Goal: Task Accomplishment & Management: Manage account settings

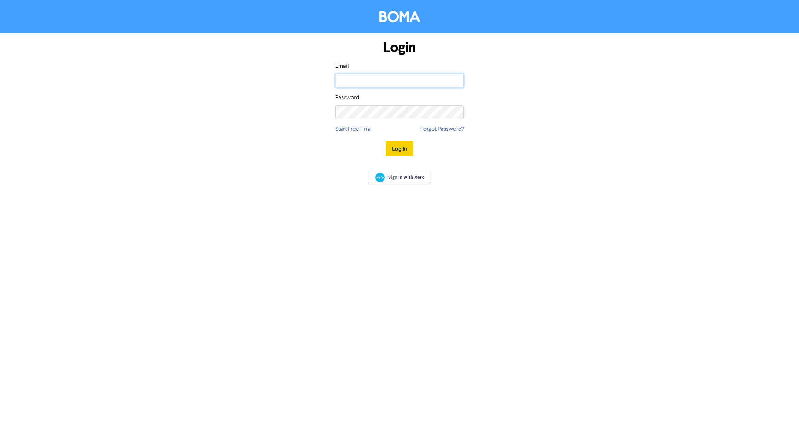
type input "[PERSON_NAME][EMAIL_ADDRESS][DOMAIN_NAME]"
click at [401, 147] on button "Log In" at bounding box center [399, 148] width 28 height 15
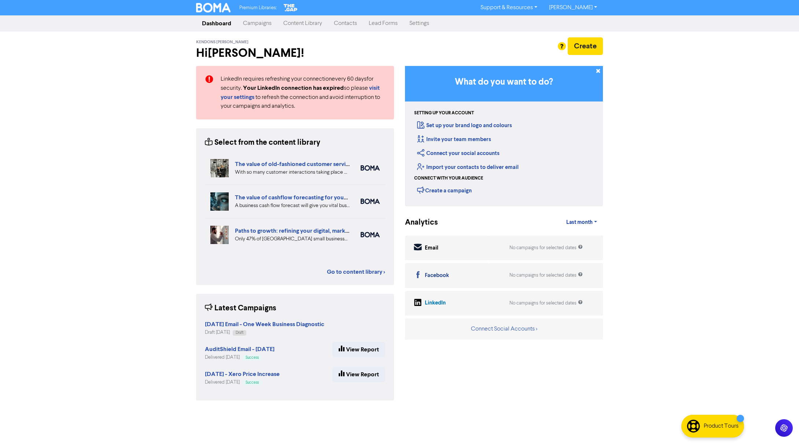
click at [247, 23] on link "Campaigns" at bounding box center [257, 23] width 40 height 15
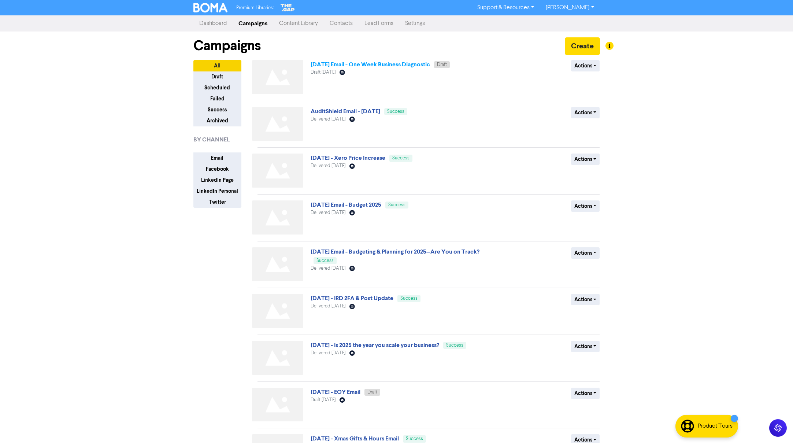
click at [350, 61] on link "[DATE] Email - One Week Business Diagnostic" at bounding box center [370, 64] width 119 height 7
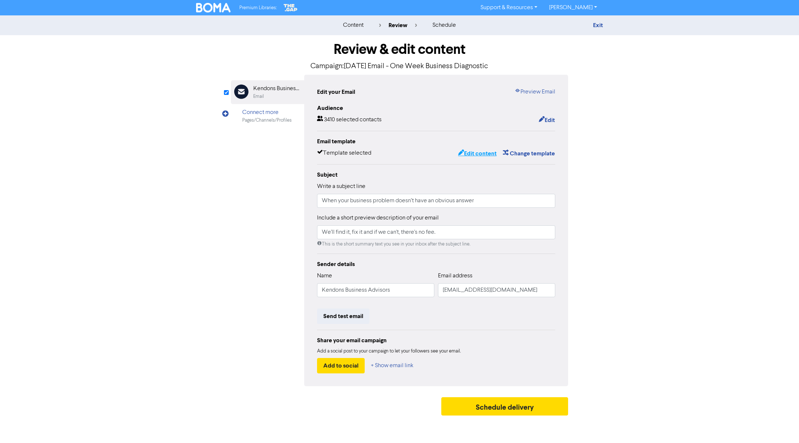
click at [477, 155] on button "Edit content" at bounding box center [477, 154] width 39 height 10
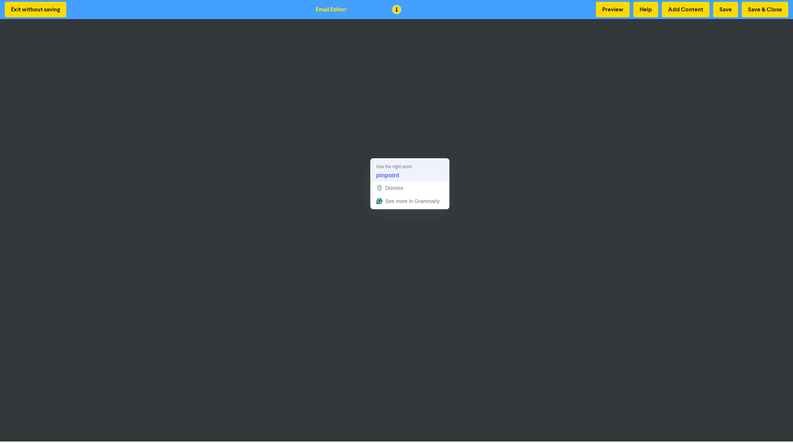
click at [394, 173] on strong "pinpoint" at bounding box center [387, 175] width 23 height 8
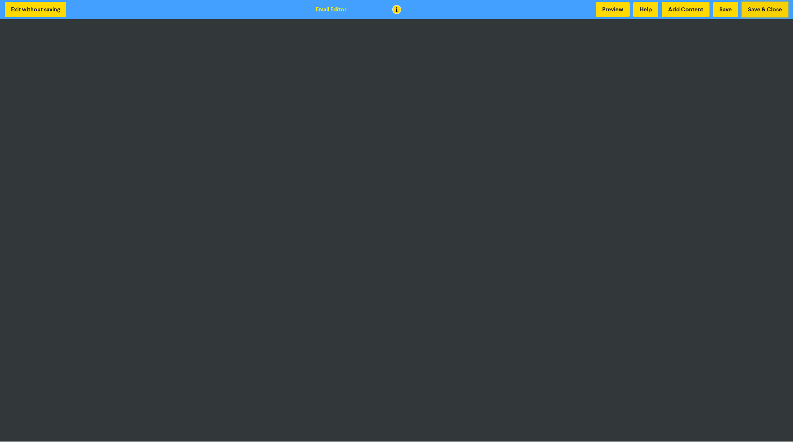
click at [759, 7] on button "Save & Close" at bounding box center [765, 9] width 47 height 15
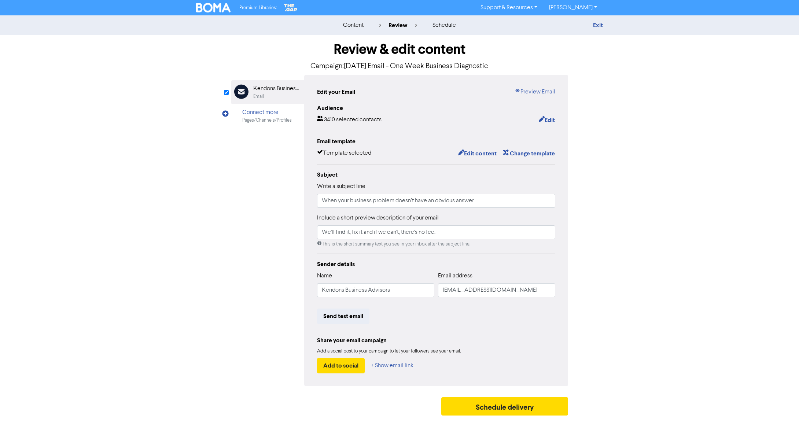
click at [421, 182] on div "Write a subject line When your business problem doesn’t have an obvious answer" at bounding box center [436, 195] width 238 height 26
click at [432, 196] on input "When your business problem doesn’t have an obvious answer" at bounding box center [436, 201] width 238 height 14
click at [469, 203] on input "When your business problem doesn’t have an obvious answer" at bounding box center [436, 201] width 238 height 14
drag, startPoint x: 484, startPoint y: 200, endPoint x: 321, endPoint y: 197, distance: 163.1
click at [321, 197] on input "When your business problem doesn’t have an obvious answer" at bounding box center [436, 201] width 238 height 14
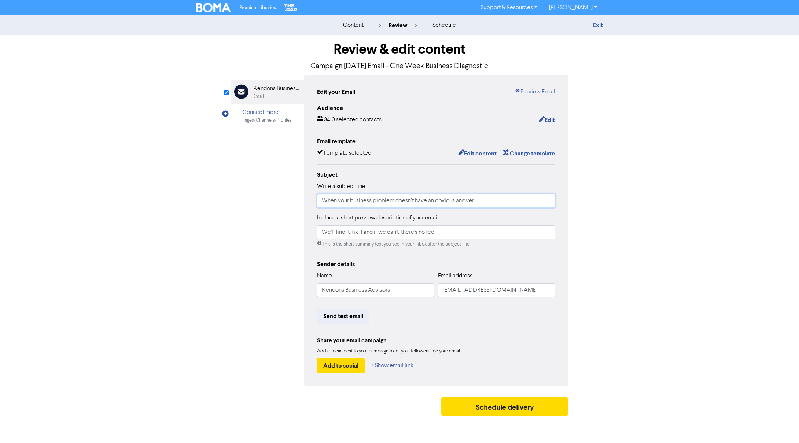
paste input "Unexplained Business Pressure? We Can Help"
type input "Unexplained Business Pressure? We Can Help"
click at [266, 238] on div "Email Created with Sketch. Kendons Business Advisors Email Connect more Pages/C…" at bounding box center [399, 230] width 337 height 311
click at [533, 94] on link "Preview Email" at bounding box center [534, 92] width 41 height 9
click at [430, 238] on input "We'll find it, fix it and if we can't, there's no fee." at bounding box center [436, 232] width 238 height 14
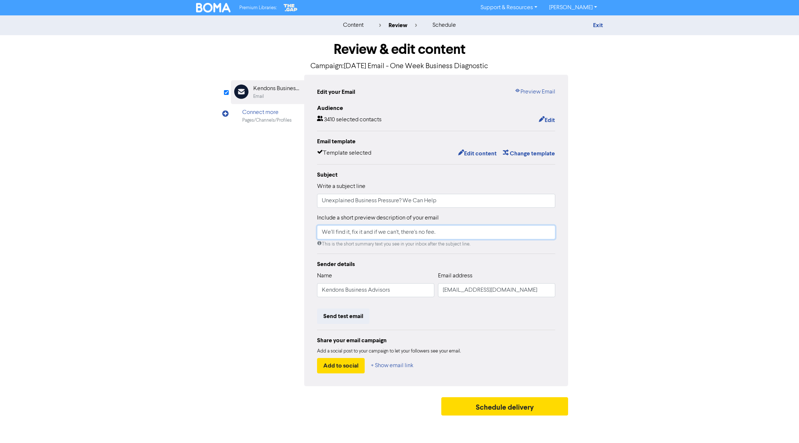
drag, startPoint x: 454, startPoint y: 236, endPoint x: 278, endPoint y: 225, distance: 176.2
click at [278, 225] on div "Email Created with Sketch. Kendons Business Advisors Email Connect more Pages/C…" at bounding box center [399, 230] width 337 height 311
paste input "Even well-managed businesses can encounter challenges that are difficult to pin…"
type input "Even well-managed businesses can encounter challenges that are difficult to pin…"
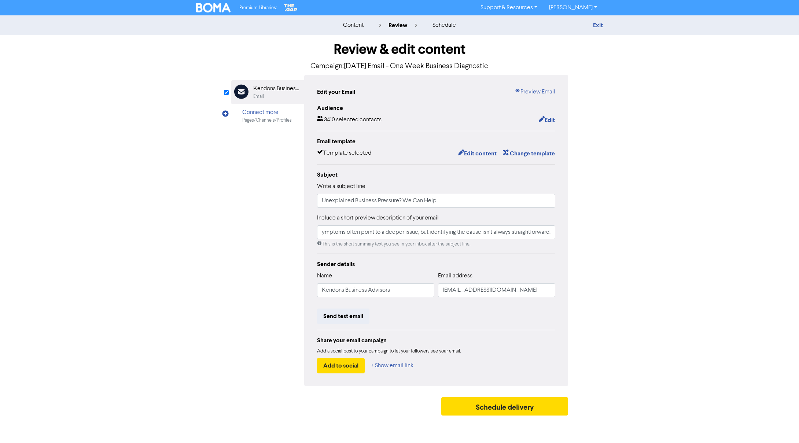
click at [236, 228] on div "Email Created with Sketch. Kendons Business Advisors Email Connect more Pages/C…" at bounding box center [399, 230] width 337 height 311
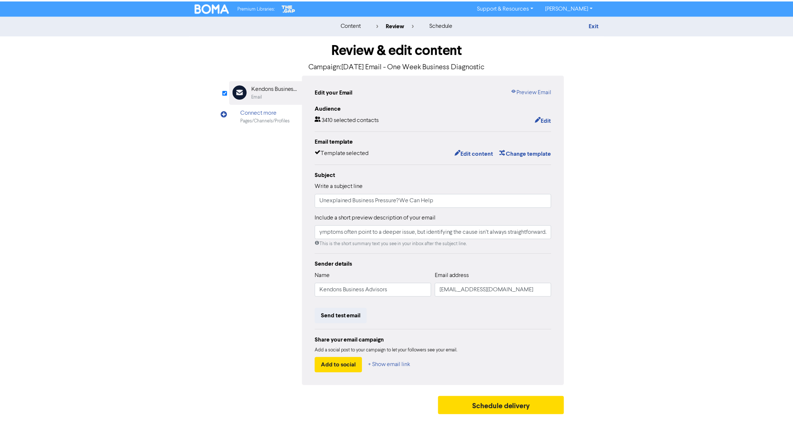
scroll to position [0, 0]
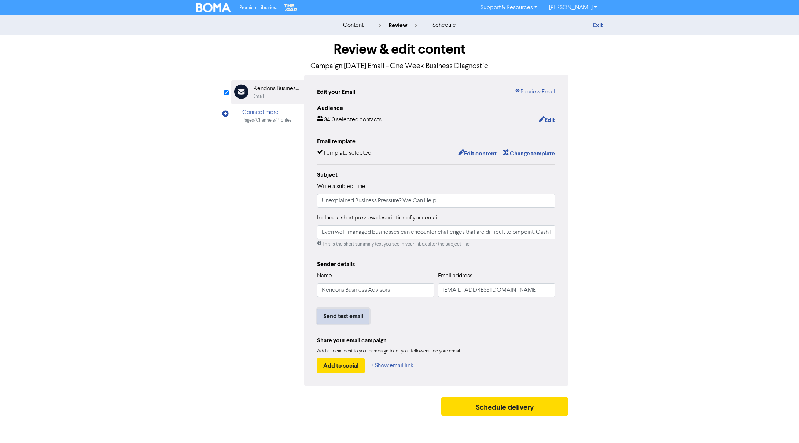
click at [356, 311] on button "Send test email" at bounding box center [343, 316] width 52 height 15
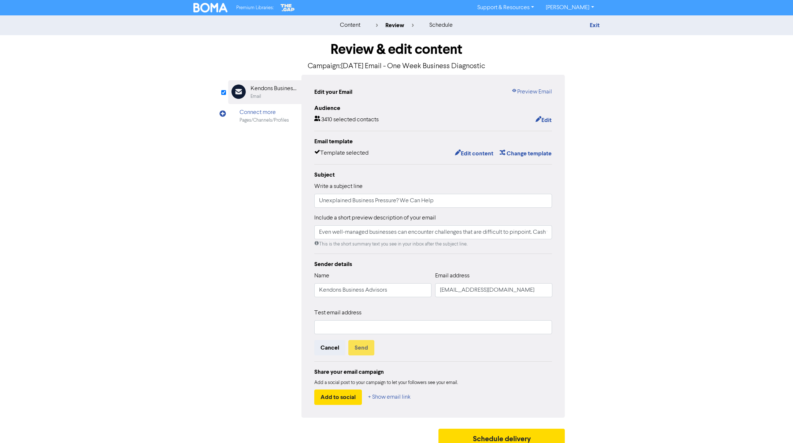
click at [358, 320] on div "Test email address" at bounding box center [433, 322] width 238 height 26
click at [359, 327] on input "text" at bounding box center [433, 327] width 238 height 14
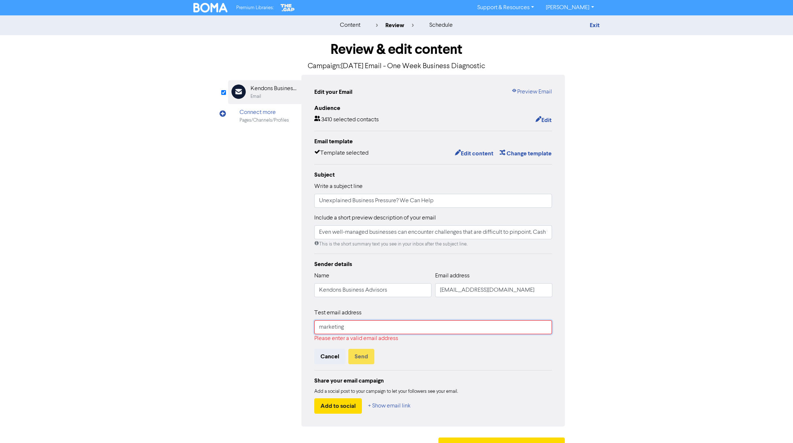
type input "[EMAIL_ADDRESS][DOMAIN_NAME]"
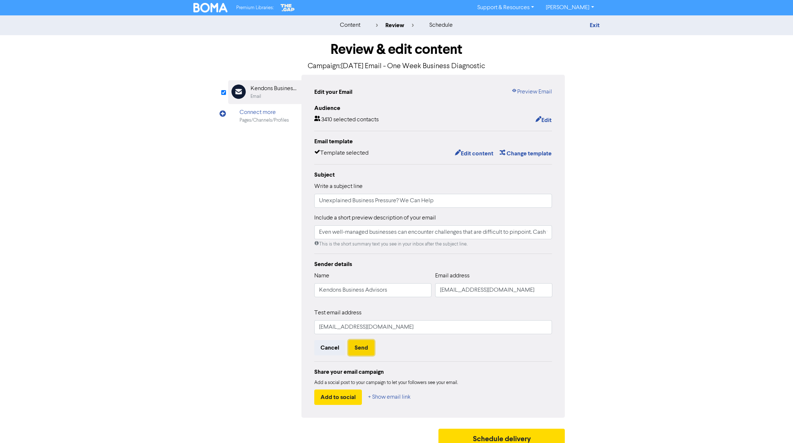
click at [365, 348] on button "Send" at bounding box center [361, 347] width 26 height 15
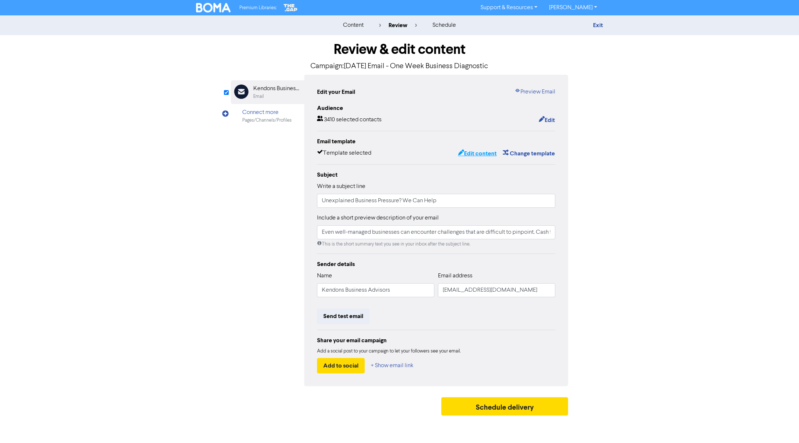
click at [487, 149] on button "Edit content" at bounding box center [477, 154] width 39 height 10
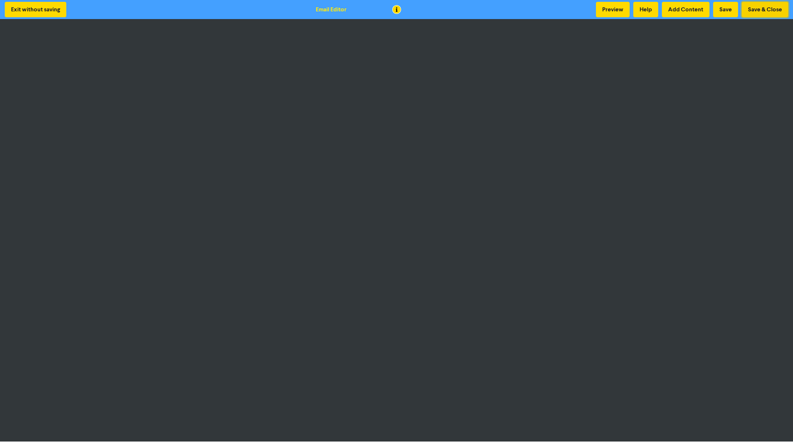
click at [767, 10] on button "Save & Close" at bounding box center [765, 9] width 47 height 15
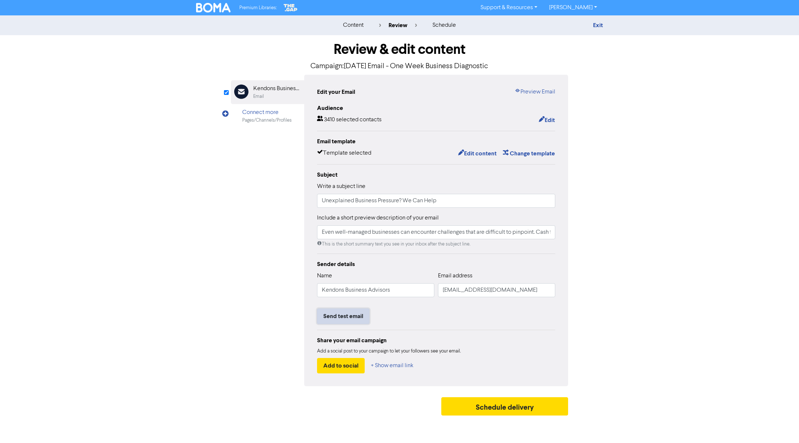
click at [358, 320] on button "Send test email" at bounding box center [343, 316] width 52 height 15
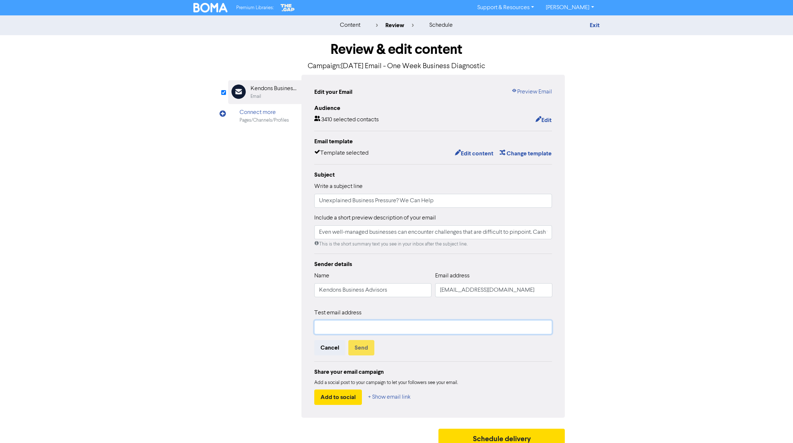
click at [344, 328] on input "text" at bounding box center [433, 327] width 238 height 14
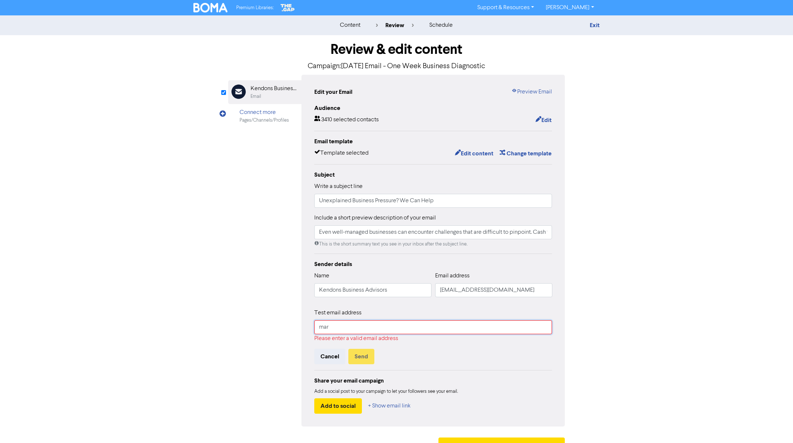
type input "[EMAIL_ADDRESS][DOMAIN_NAME]"
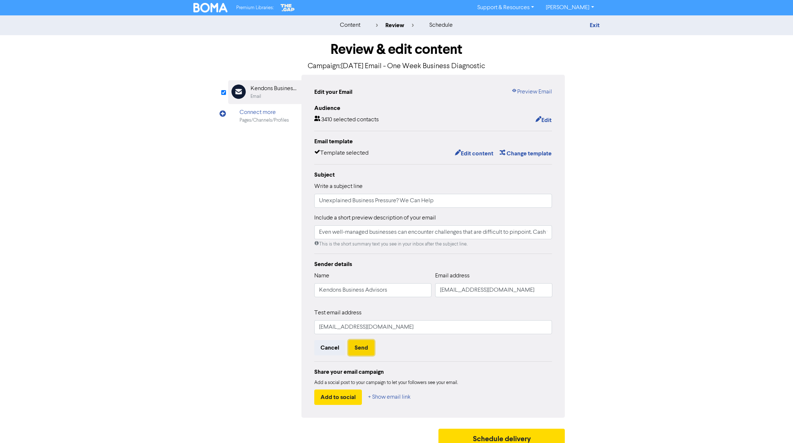
click at [364, 348] on button "Send" at bounding box center [361, 347] width 26 height 15
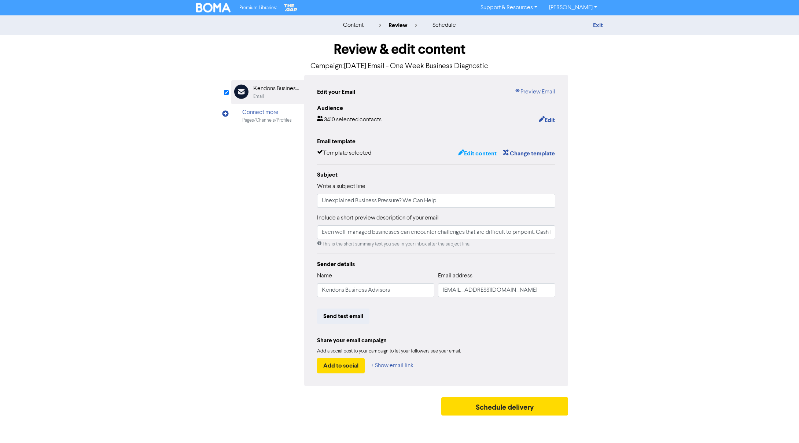
click at [481, 152] on button "Edit content" at bounding box center [477, 154] width 39 height 10
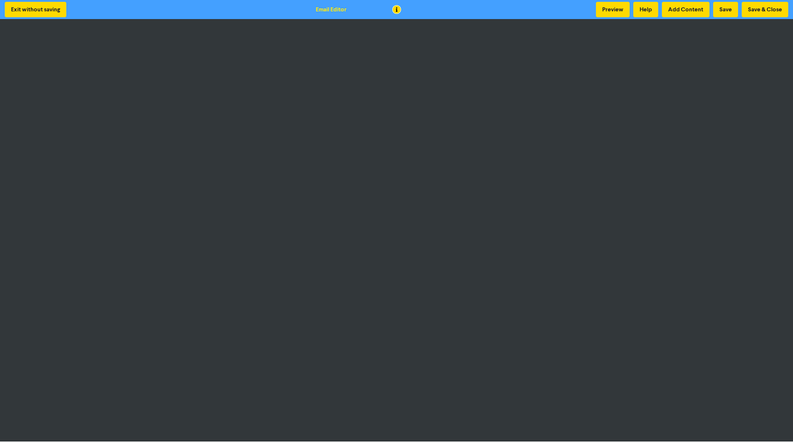
scroll to position [1, 0]
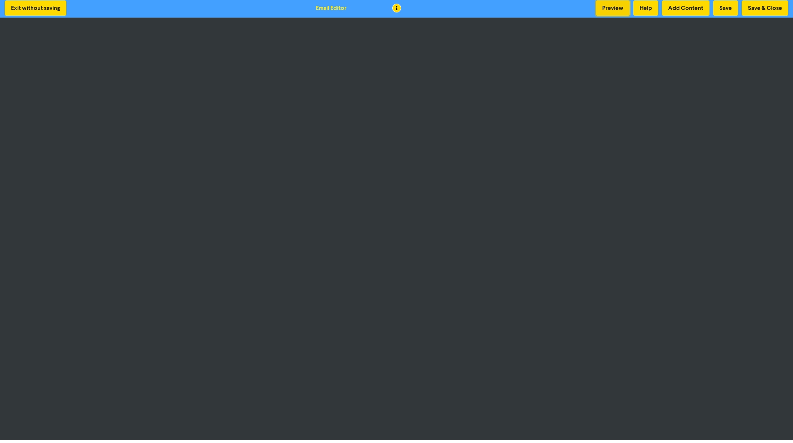
click at [610, 9] on button "Preview" at bounding box center [613, 7] width 34 height 15
click at [621, 13] on button "Preview" at bounding box center [613, 7] width 34 height 15
click at [755, 14] on button "Save & Close" at bounding box center [765, 7] width 47 height 15
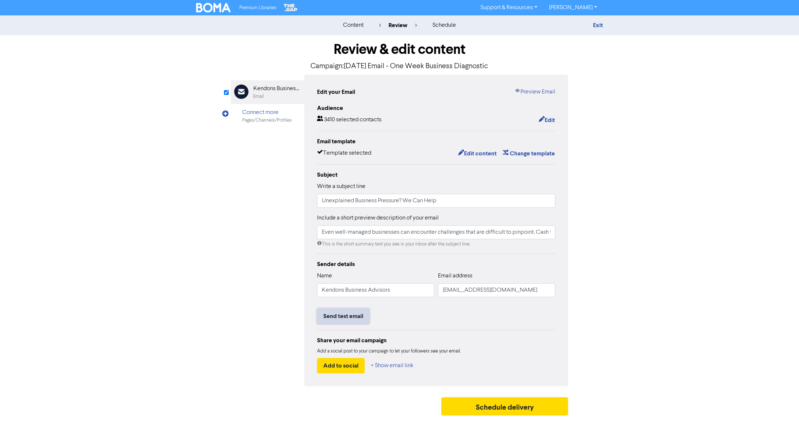
click at [353, 314] on button "Send test email" at bounding box center [343, 316] width 52 height 15
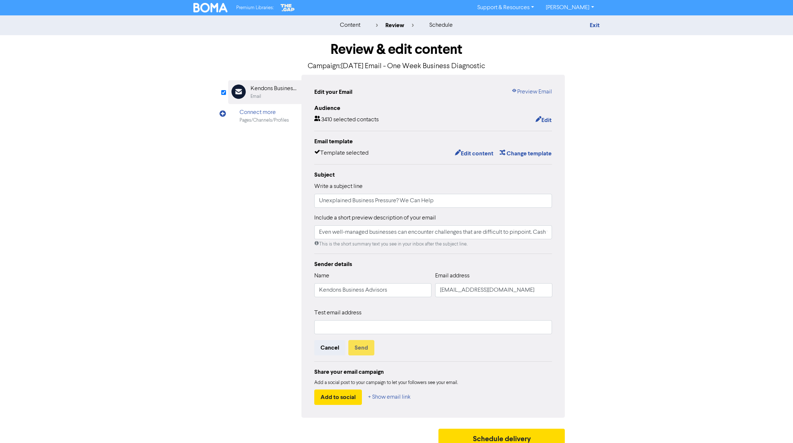
click at [362, 319] on div "Test email address" at bounding box center [433, 322] width 238 height 26
click at [365, 326] on input "text" at bounding box center [433, 327] width 238 height 14
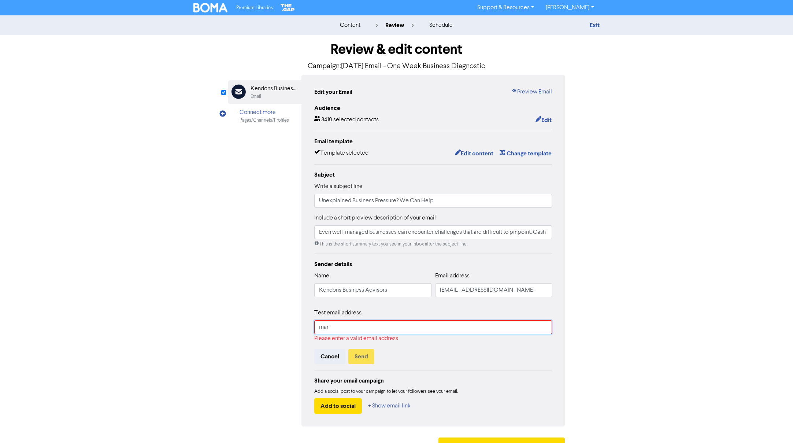
type input "[EMAIL_ADDRESS][DOMAIN_NAME]"
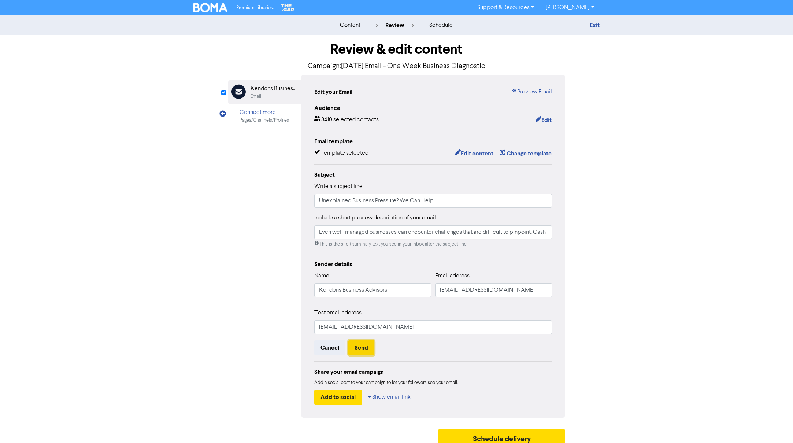
click at [369, 354] on button "Send" at bounding box center [361, 347] width 26 height 15
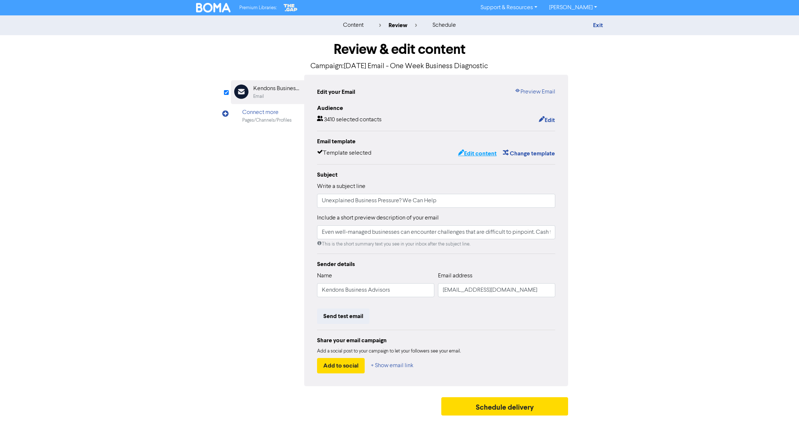
click at [480, 149] on button "Edit content" at bounding box center [477, 154] width 39 height 10
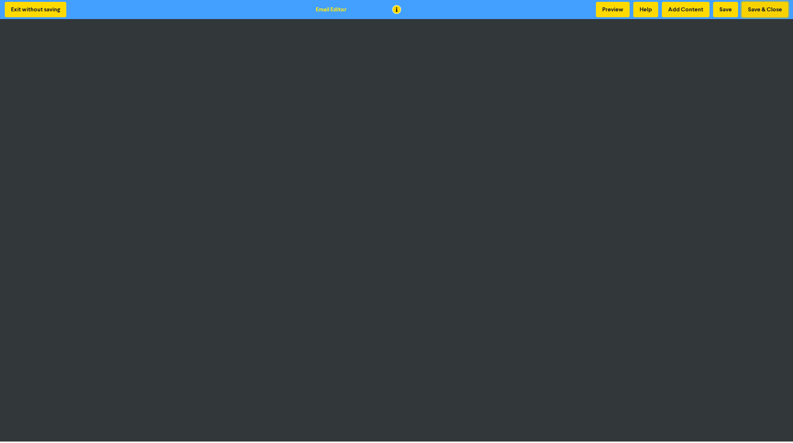
click at [748, 12] on button "Save & Close" at bounding box center [765, 9] width 47 height 15
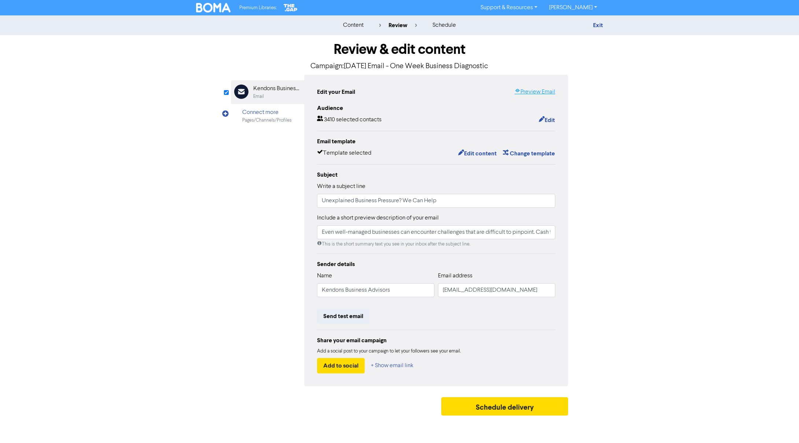
click at [534, 94] on link "Preview Email" at bounding box center [534, 92] width 41 height 9
click at [359, 315] on button "Send test email" at bounding box center [343, 316] width 52 height 15
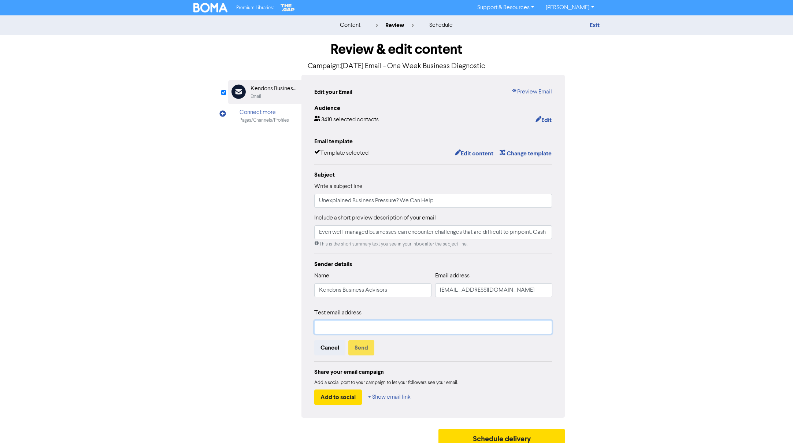
click at [361, 325] on input "text" at bounding box center [433, 327] width 238 height 14
type input "[PERSON_NAME][EMAIL_ADDRESS][DOMAIN_NAME]"
click at [367, 346] on button "Send" at bounding box center [361, 347] width 26 height 15
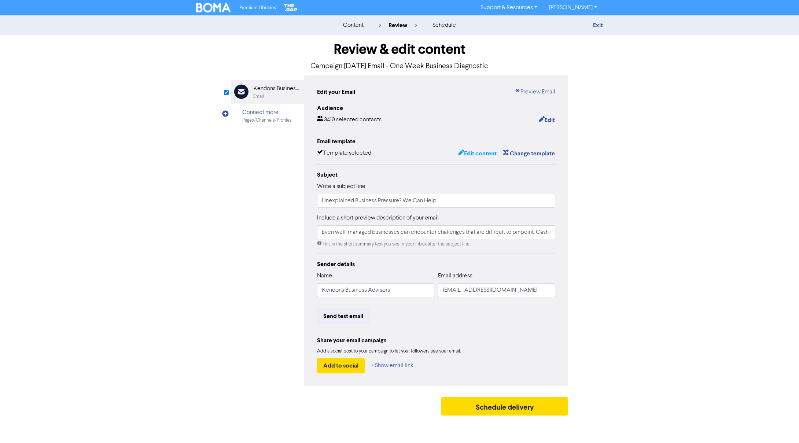
click at [483, 151] on button "Edit content" at bounding box center [477, 154] width 39 height 10
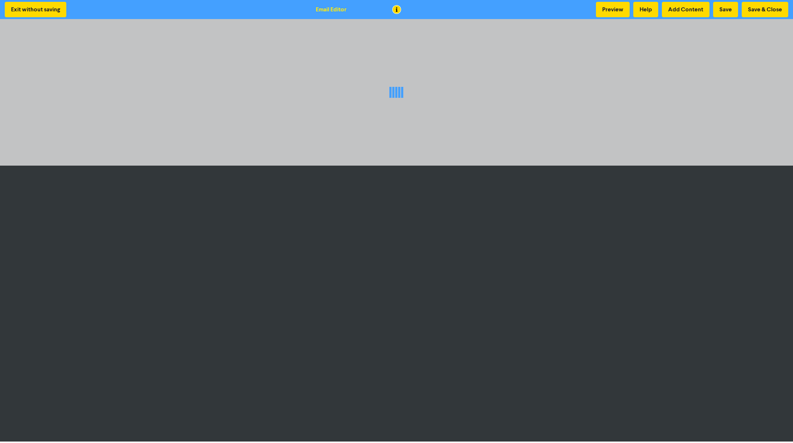
scroll to position [1, 0]
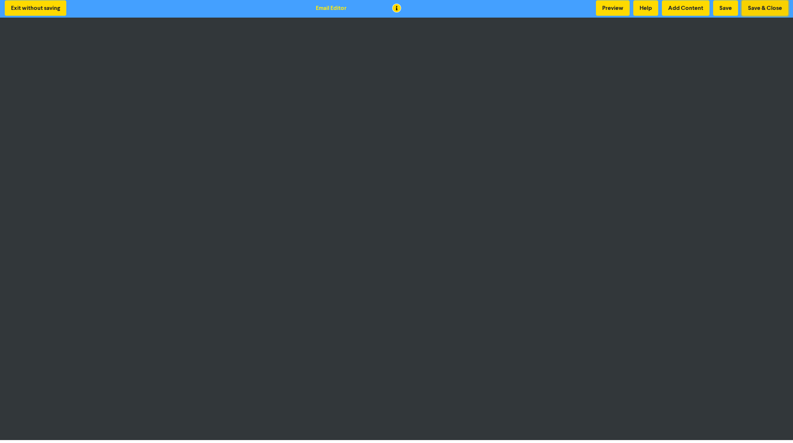
click at [754, 5] on button "Save & Close" at bounding box center [765, 7] width 47 height 15
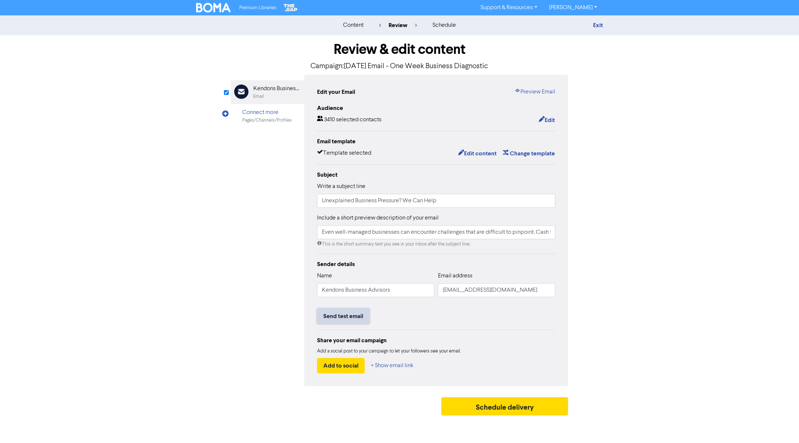
click at [348, 314] on button "Send test email" at bounding box center [343, 316] width 52 height 15
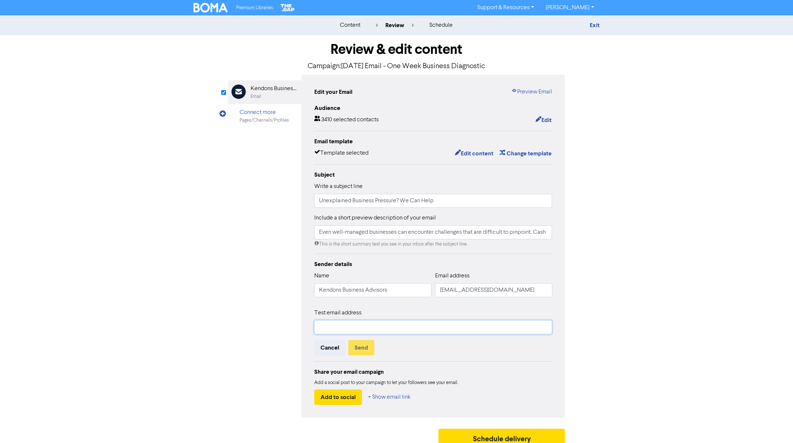
click at [351, 325] on input "text" at bounding box center [433, 327] width 238 height 14
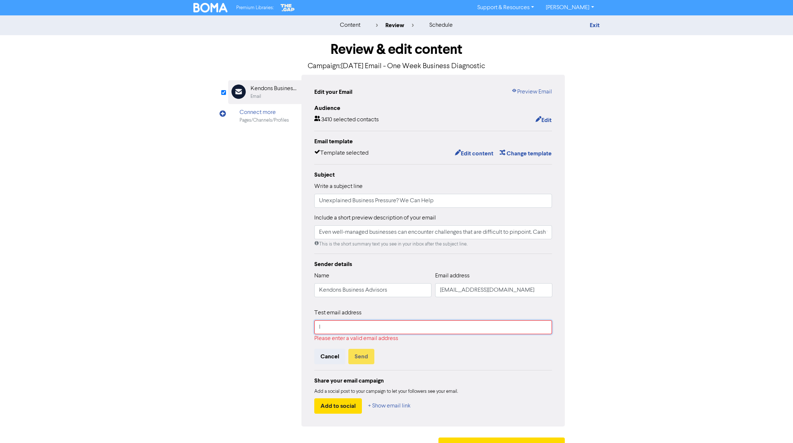
type input "[EMAIL_ADDRESS][DOMAIN_NAME]"
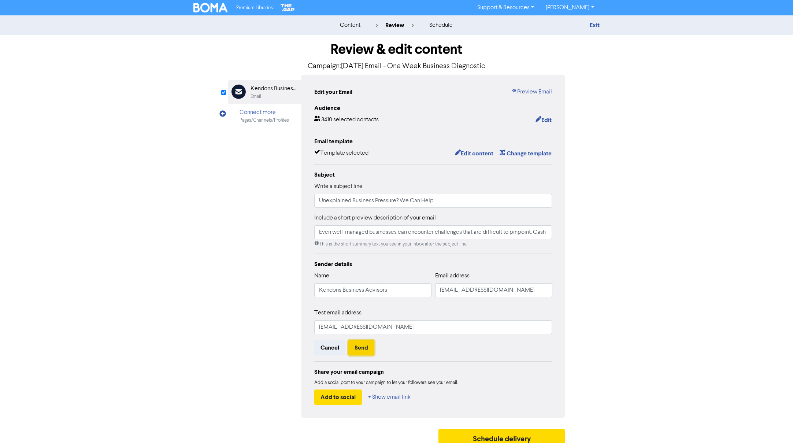
click at [365, 347] on button "Send" at bounding box center [361, 347] width 26 height 15
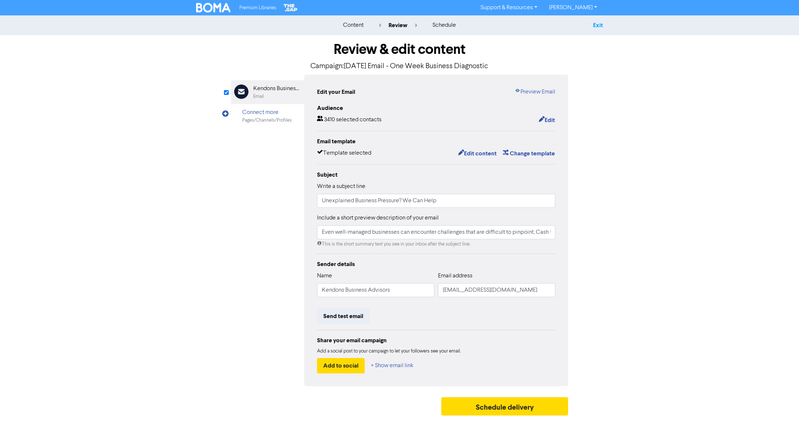
click at [594, 26] on link "Exit" at bounding box center [598, 25] width 10 height 7
